Goal: Find specific page/section: Find specific page/section

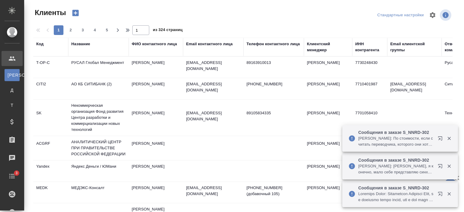
select select "RU"
click at [76, 46] on div "Название" at bounding box center [80, 44] width 19 height 6
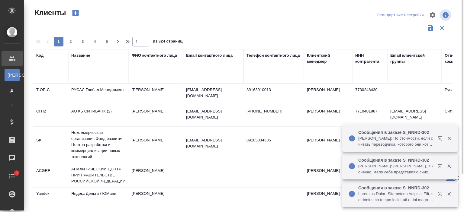
click at [95, 70] on input "text" at bounding box center [98, 73] width 54 height 8
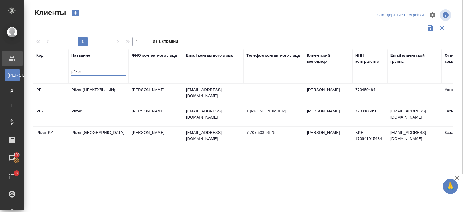
type input "pfizer"
click at [113, 112] on td "Pfizer" at bounding box center [98, 115] width 60 height 21
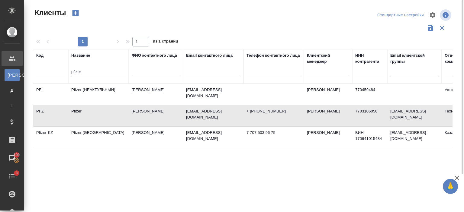
click at [113, 112] on td "Pfizer" at bounding box center [98, 115] width 60 height 21
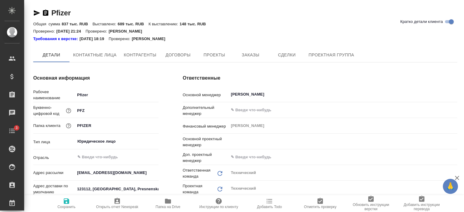
type textarea "x"
type input "Сергеева Анастасия"
type textarea "x"
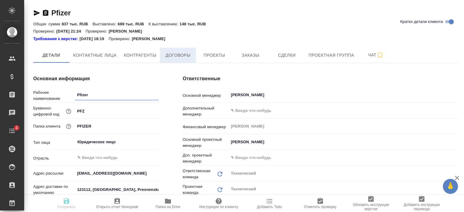
type textarea "x"
click at [183, 53] on span "Договоры" at bounding box center [177, 56] width 29 height 8
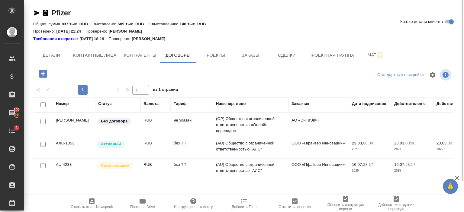
click at [209, 153] on td "без ТП" at bounding box center [192, 147] width 42 height 21
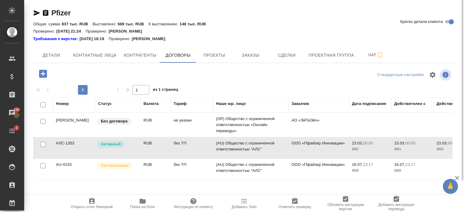
click at [209, 153] on td "без ТП" at bounding box center [192, 147] width 42 height 21
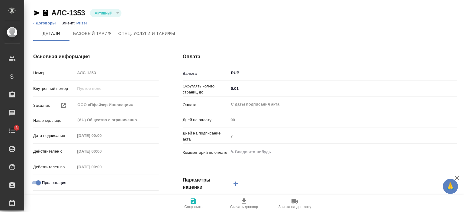
type input "без ТП"
type input "Стандартный шаблон - [PHONE_NUMBER] - ВЫБЕРИ МЕНЯ!"
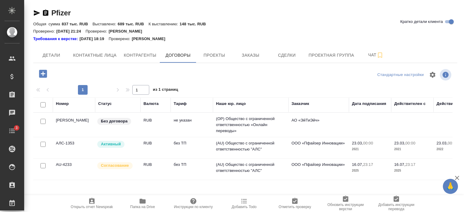
click at [145, 166] on td "RUB" at bounding box center [155, 169] width 30 height 21
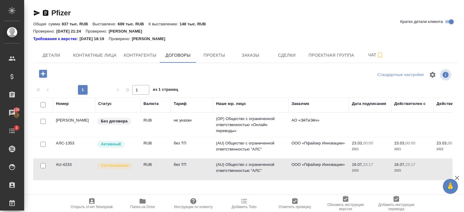
click at [145, 166] on td "RUB" at bounding box center [155, 169] width 30 height 21
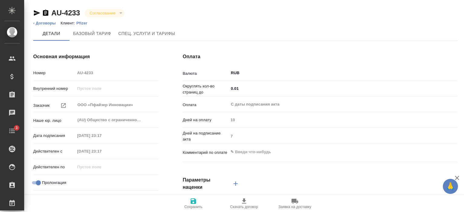
type input "без ТП"
